Goal: Entertainment & Leisure: Consume media (video, audio)

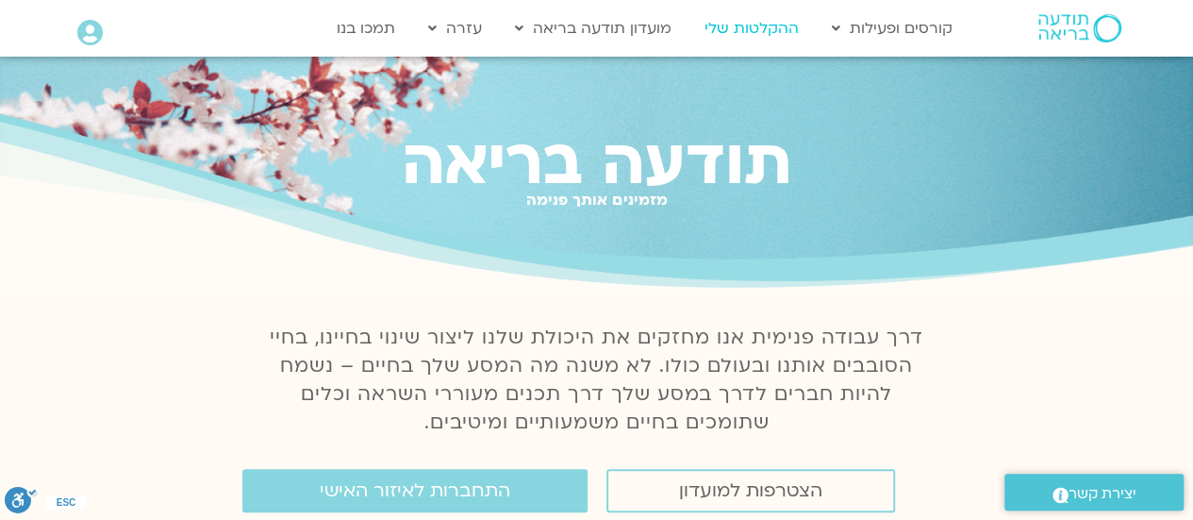
click at [770, 22] on link "ההקלטות שלי" at bounding box center [751, 28] width 113 height 36
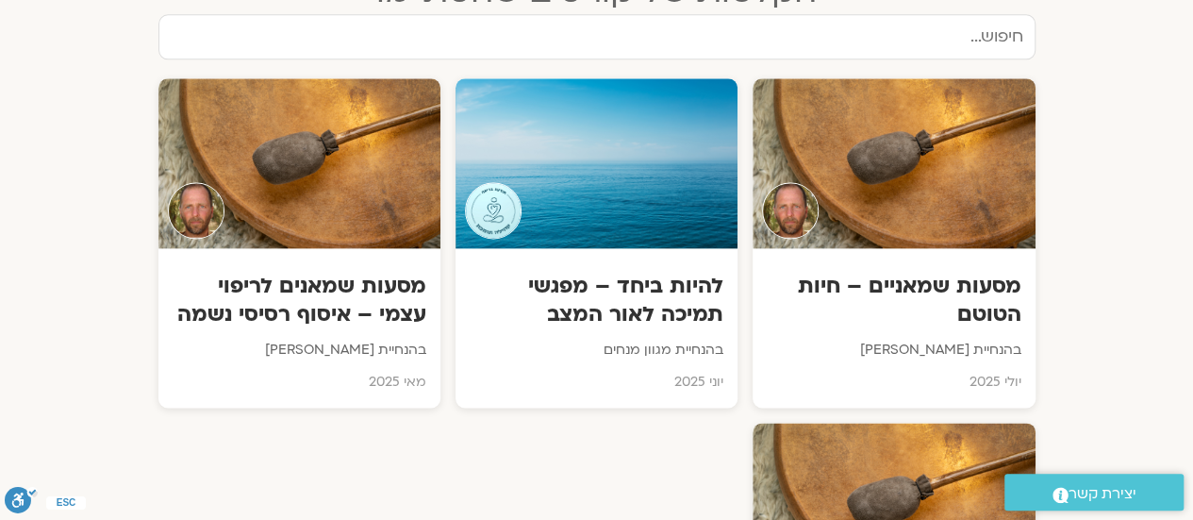
scroll to position [1171, 0]
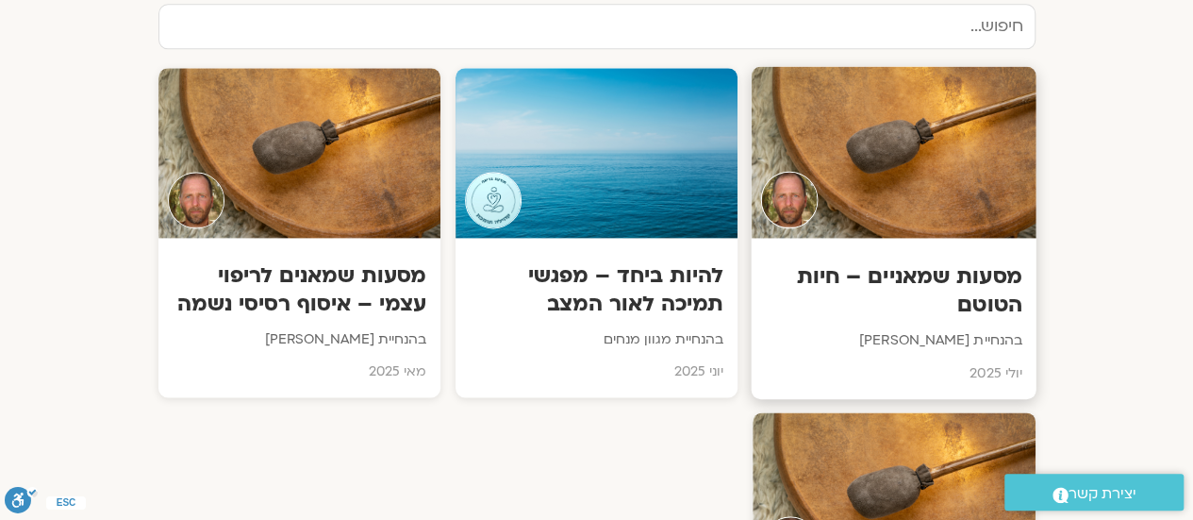
click at [981, 284] on h3 "מסעות שמאניים – חיות הטוטם" at bounding box center [894, 291] width 256 height 58
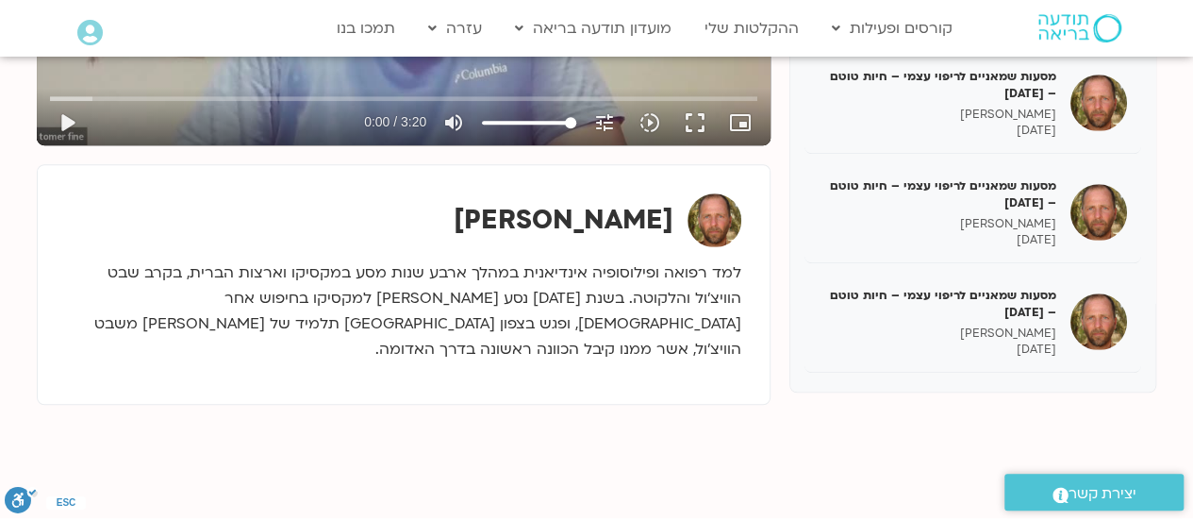
scroll to position [571, 0]
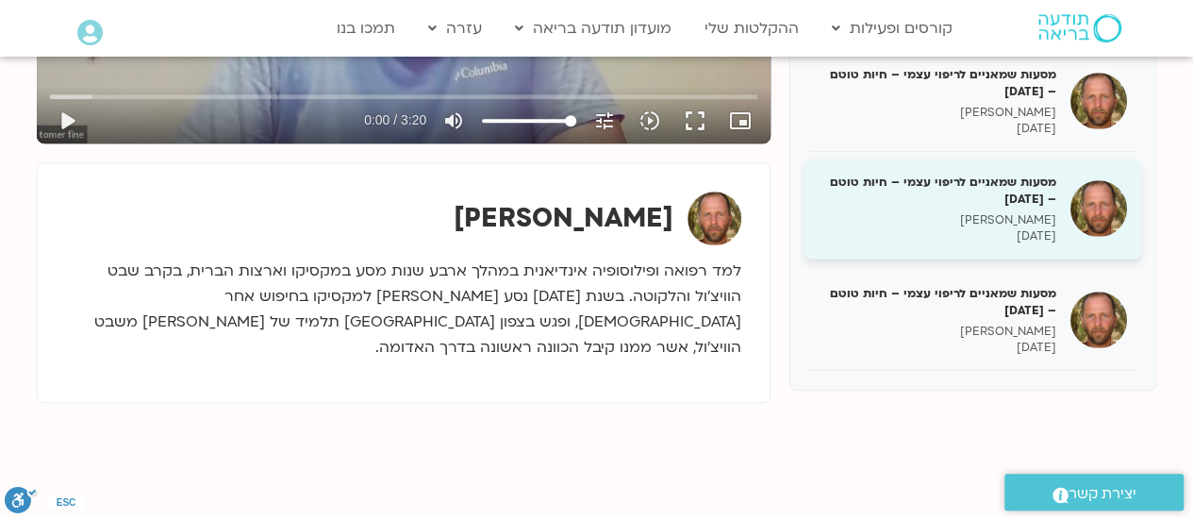
click at [998, 190] on h5 "מסעות שמאניים לריפוי עצמי – חיות טוטם – 28.7.25" at bounding box center [937, 190] width 238 height 34
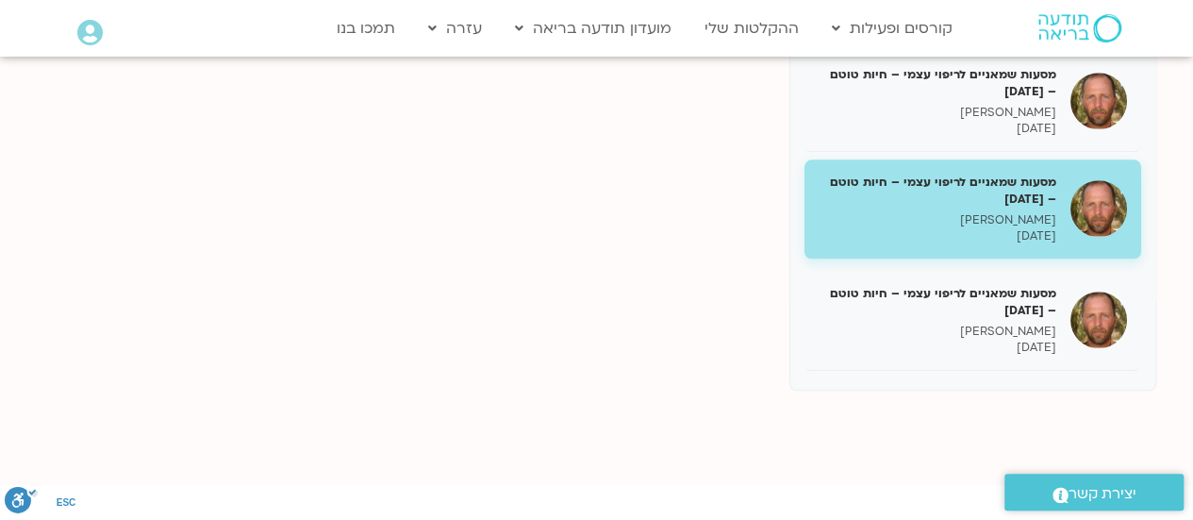
click at [998, 190] on h5 "מסעות שמאניים לריפוי עצמי – חיות טוטם – 28.7.25" at bounding box center [937, 190] width 238 height 34
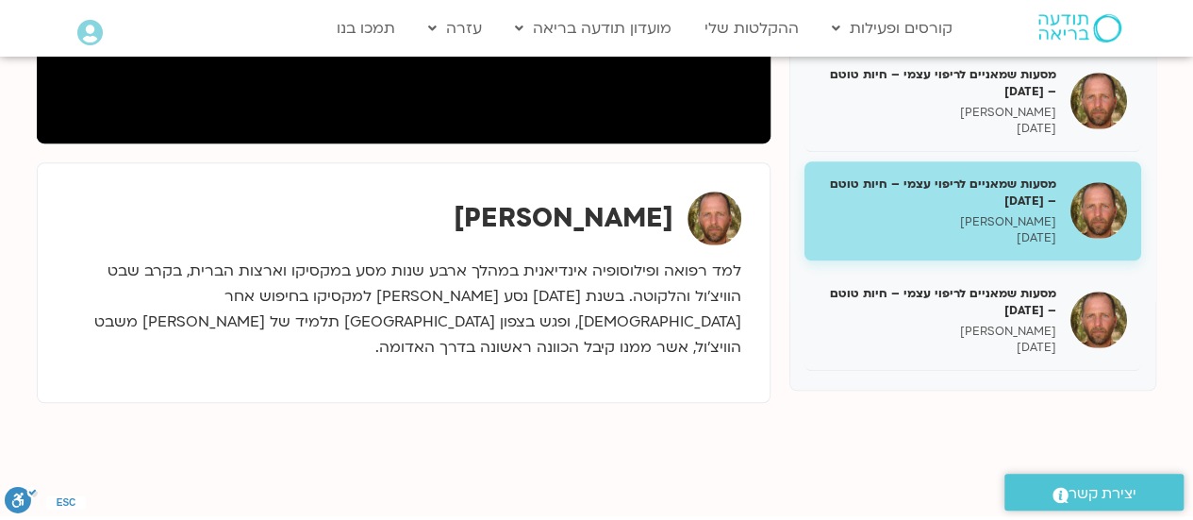
drag, startPoint x: 1199, startPoint y: 177, endPoint x: 643, endPoint y: 413, distance: 604.2
click at [643, 413] on div "שיעור ראשון : פתיחה תומר פיין 30/06/2025 שיעור ראשון : לנוח במרחבי הרפיה - בדרך…" at bounding box center [596, 85] width 1138 height 729
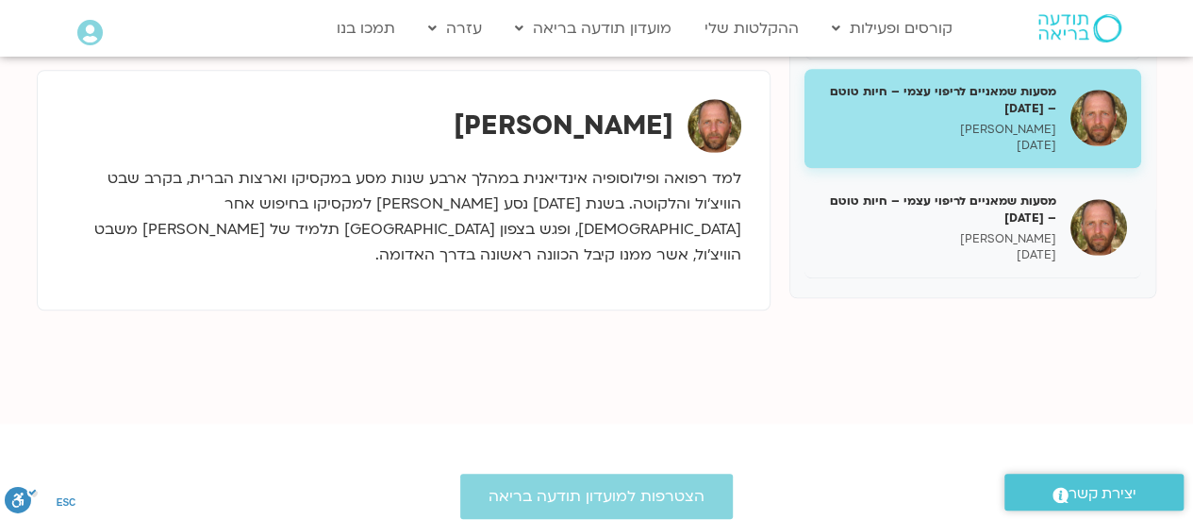
scroll to position [668, 0]
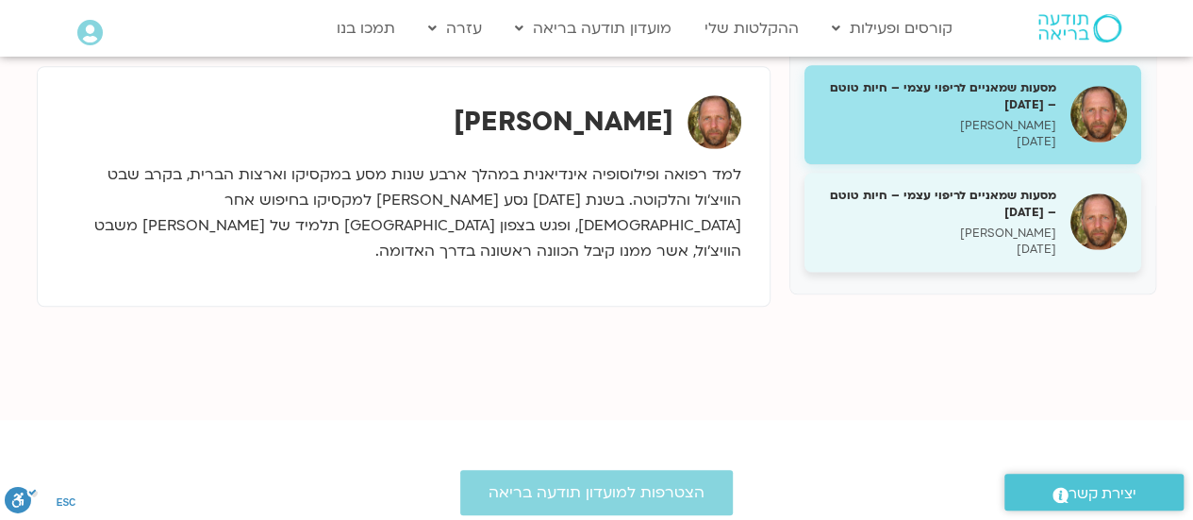
click at [964, 225] on p "תומר פיין" at bounding box center [937, 233] width 238 height 16
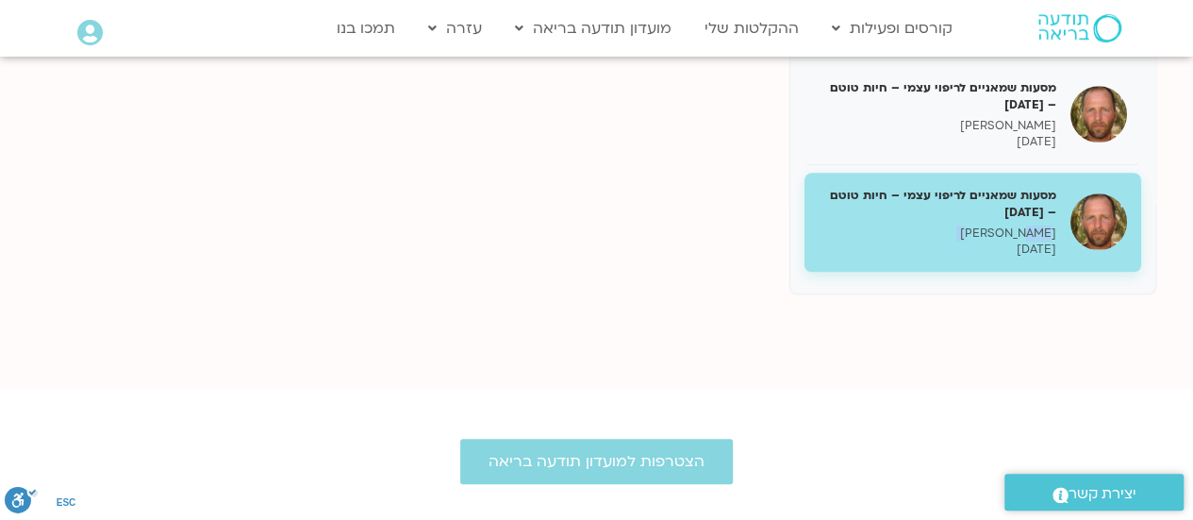
click at [964, 225] on p "תומר פיין" at bounding box center [937, 233] width 238 height 16
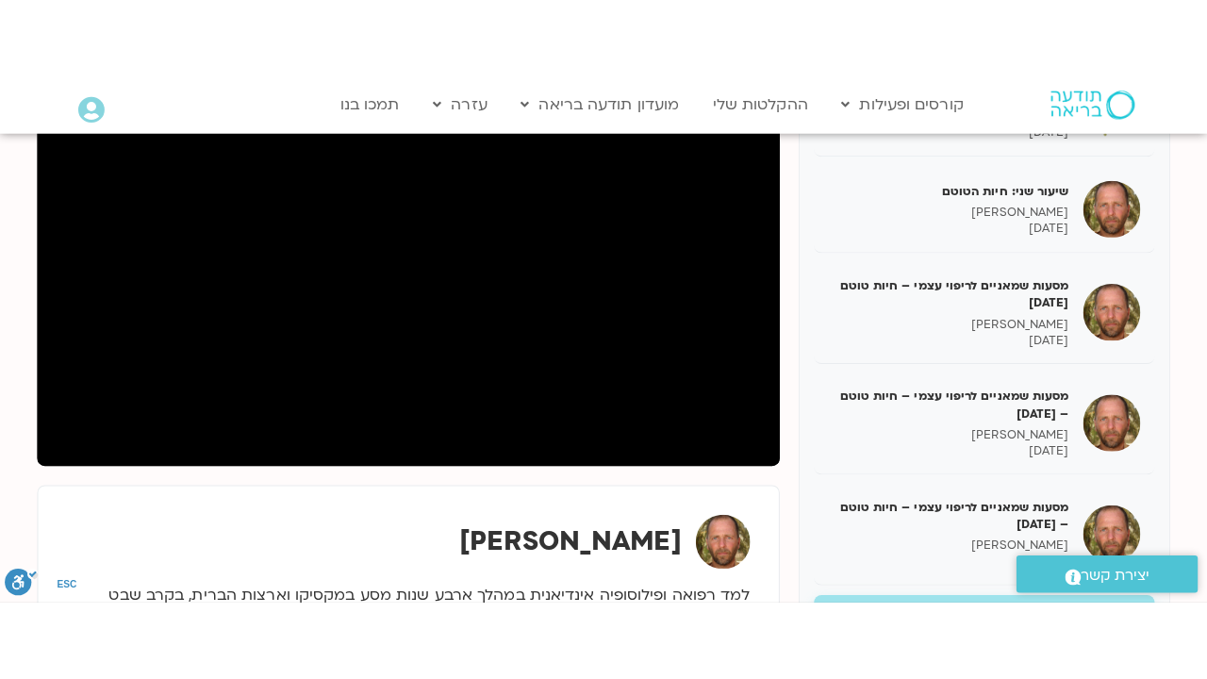
scroll to position [328, 0]
